Goal: Register for event/course

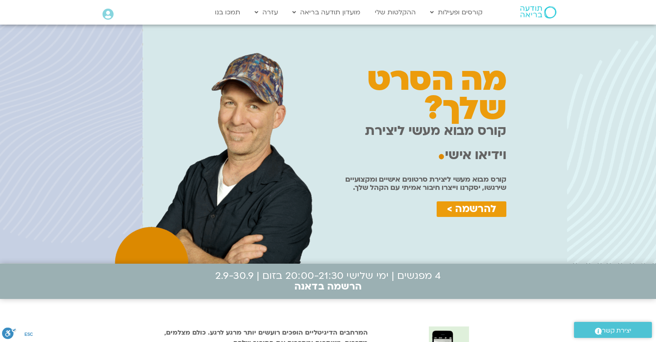
click at [444, 242] on div "מה הסרט שלך? קורס מבוא מעשי ליצירת וידיאו אישי . קורס מבוא מעשי ליצירת וידיאו א…" at bounding box center [421, 144] width 178 height 231
click at [460, 223] on div "להרשמה >" at bounding box center [421, 212] width 170 height 22
click at [470, 215] on span "להרשמה >" at bounding box center [471, 208] width 49 height 11
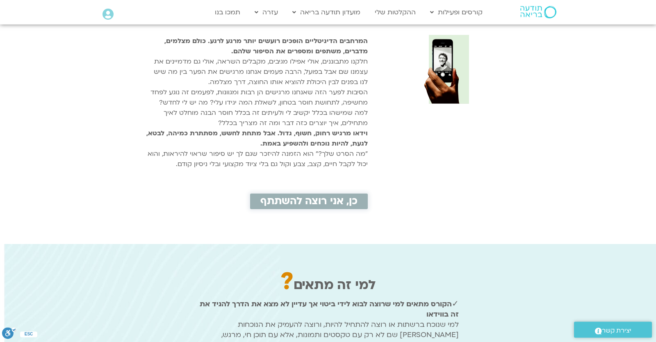
click at [358, 207] on span "כן, אני רוצה להשתתף" at bounding box center [308, 201] width 97 height 11
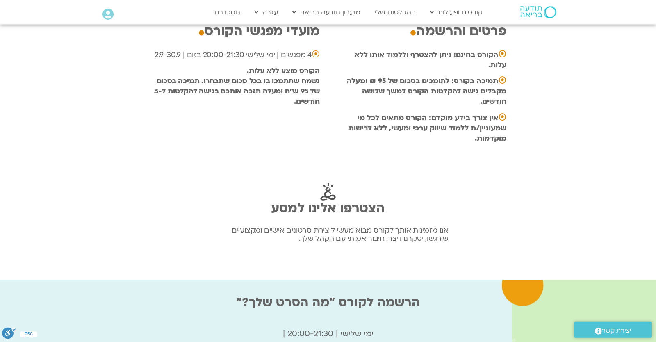
scroll to position [2511, 0]
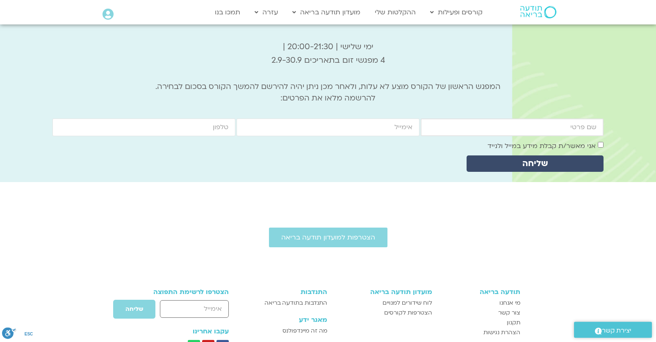
click at [514, 118] on input "firstname" at bounding box center [512, 127] width 183 height 18
click at [510, 118] on input "firstname" at bounding box center [512, 127] width 183 height 18
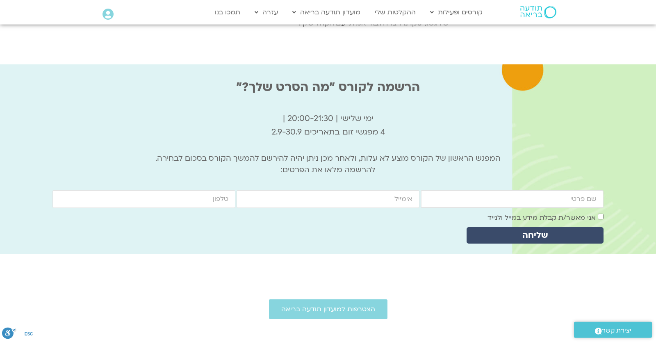
click at [516, 190] on input "firstname" at bounding box center [512, 199] width 183 height 18
click at [520, 190] on input "firstname" at bounding box center [512, 199] width 183 height 18
click at [521, 190] on input "firstname" at bounding box center [512, 199] width 183 height 18
type input "יונתן"
click at [383, 190] on input "email" at bounding box center [328, 199] width 183 height 18
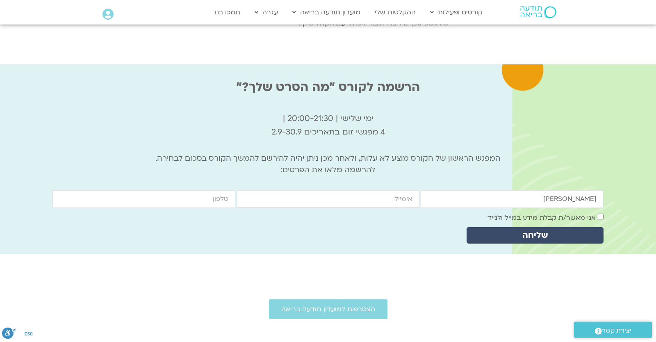
click at [383, 190] on input "email" at bounding box center [328, 199] width 183 height 18
type input "yonatanrf3@gmail.com"
click at [232, 190] on input "cellphone" at bounding box center [143, 199] width 183 height 18
click at [159, 190] on input "cellphone" at bounding box center [143, 199] width 183 height 18
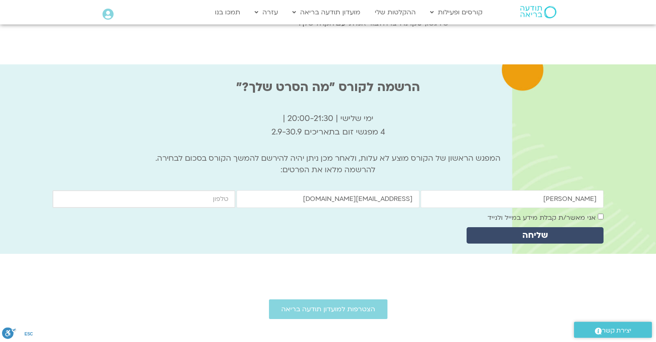
click at [160, 190] on input "cellphone" at bounding box center [143, 199] width 183 height 18
type input "0546099041"
click at [539, 190] on div "firstname יונתן email yonatanrf3@gmail.com cellphone 0546099041 אישור דיוור אני…" at bounding box center [328, 218] width 552 height 57
click at [536, 213] on label "אני מאשר/ת קבלת מידע במייל ולנייד" at bounding box center [541, 217] width 108 height 9
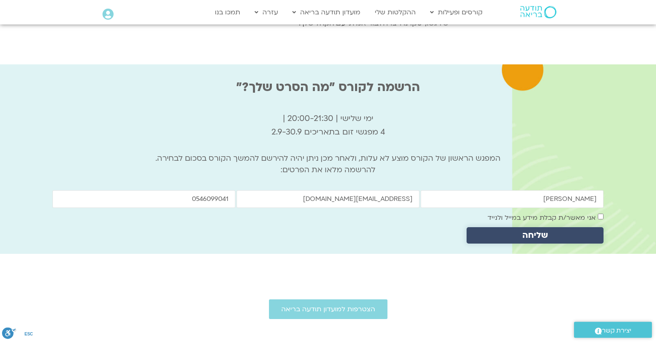
click at [563, 230] on span "שליחה" at bounding box center [534, 234] width 117 height 9
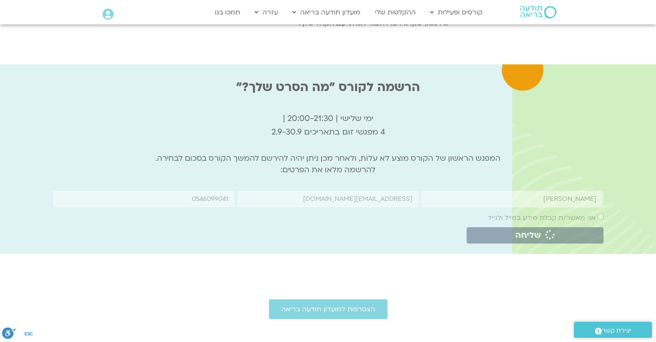
scroll to position [2367, 0]
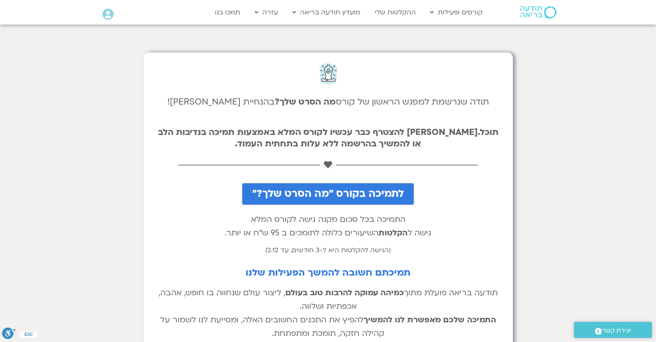
scroll to position [72, 0]
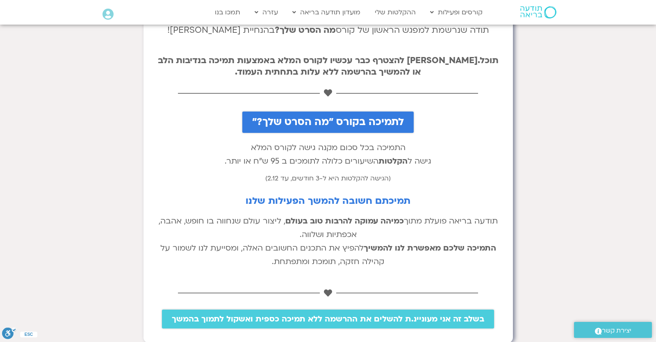
click at [290, 121] on span "לתמיכה בקורס "מה הסרט שלך?"" at bounding box center [328, 121] width 152 height 11
click at [270, 321] on span "בשלב זה אני מעוניינ.ת להשלים את ההרשמה ללא תמיכה כספית ואשקול לתמוך בהמשך" at bounding box center [328, 318] width 312 height 9
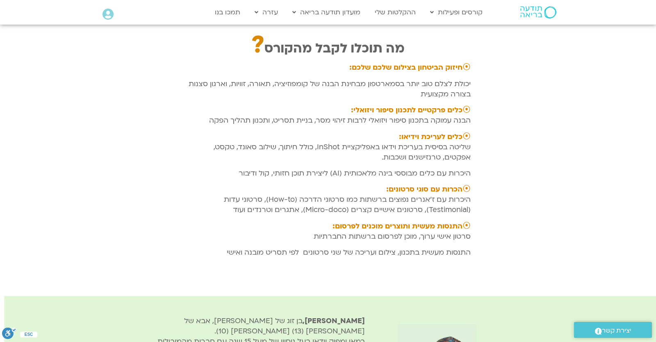
scroll to position [430, 0]
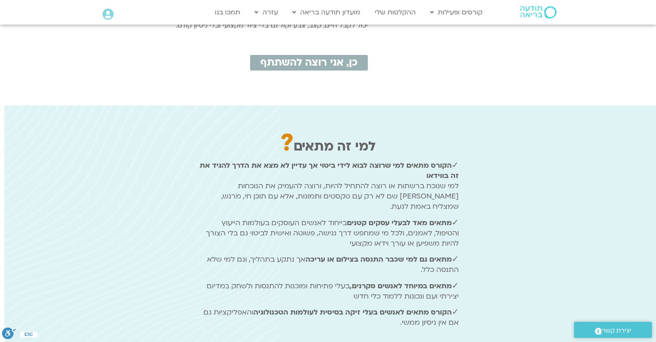
click at [112, 9] on div "Main Menu אזור אישי הזמנות התנתקות פרטי המורה הוספת אירוע" at bounding box center [136, 15] width 77 height 21
click at [110, 11] on icon at bounding box center [107, 14] width 11 height 11
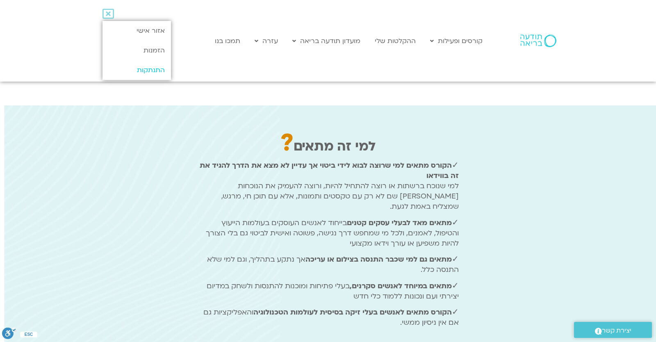
click at [125, 64] on link "התנתקות" at bounding box center [136, 70] width 68 height 20
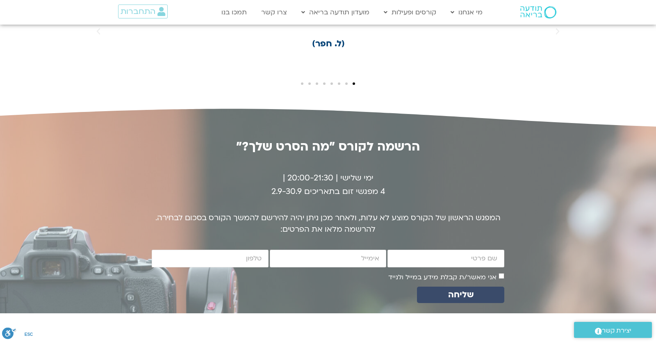
scroll to position [1507, 0]
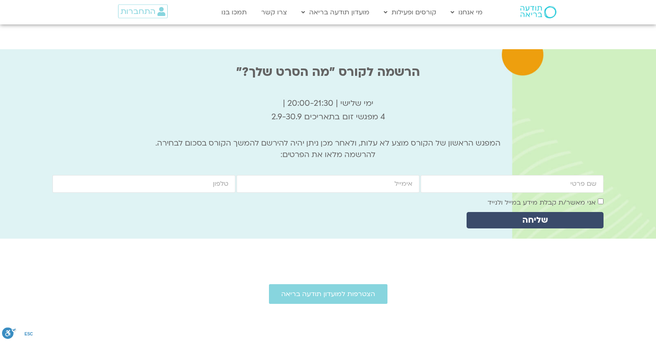
scroll to position [2444, 0]
click at [478, 175] on input "firstname" at bounding box center [512, 184] width 183 height 18
click at [474, 175] on input "firstname" at bounding box center [512, 184] width 183 height 18
type input "yonatan"
click at [378, 175] on input "email" at bounding box center [328, 184] width 183 height 18
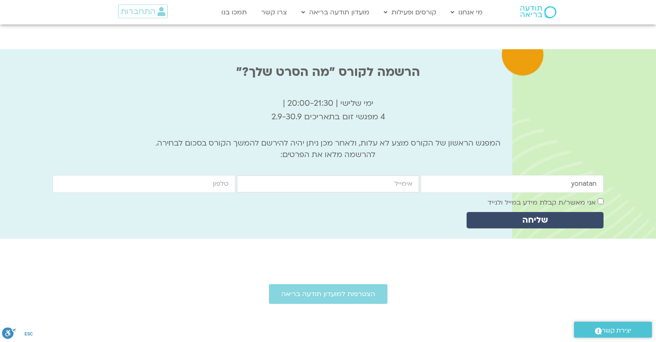
click at [376, 175] on input "email" at bounding box center [328, 184] width 183 height 18
type input "[EMAIL_ADDRESS][DOMAIN_NAME]"
click at [454, 175] on input "yonatan" at bounding box center [512, 184] width 183 height 18
type input "[PERSON_NAME]"
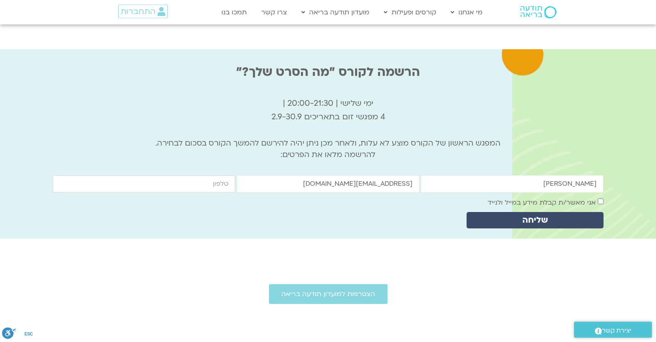
click at [205, 175] on input "cellphone" at bounding box center [143, 184] width 183 height 18
click at [213, 175] on input "cellphone" at bounding box center [143, 184] width 183 height 18
type input "0546099041"
click at [572, 197] on span "אני מאשר/ת קבלת מידע במייל ולנייד" at bounding box center [545, 202] width 116 height 11
click at [579, 198] on label "אני מאשר/ת קבלת מידע במייל ולנייד" at bounding box center [541, 202] width 108 height 9
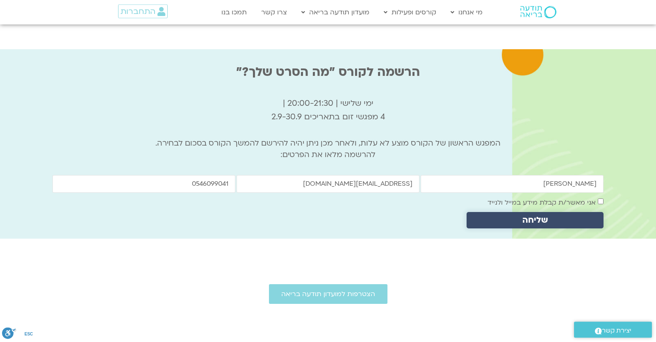
click at [569, 215] on span "שליחה" at bounding box center [534, 219] width 117 height 9
